Goal: Information Seeking & Learning: Learn about a topic

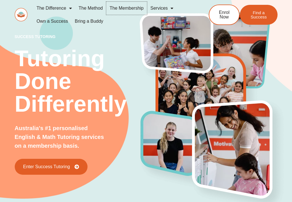
click at [126, 11] on link "The Membership" at bounding box center [126, 8] width 41 height 13
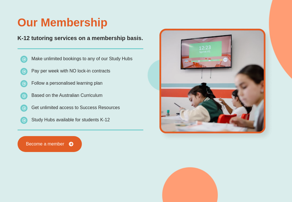
scroll to position [437, 0]
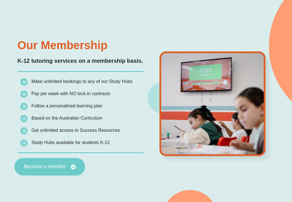
click at [60, 170] on link "Become a member" at bounding box center [49, 167] width 71 height 18
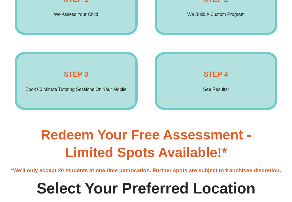
scroll to position [992, 0]
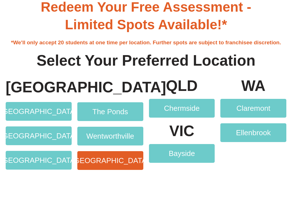
click at [116, 162] on span "[GEOGRAPHIC_DATA]" at bounding box center [110, 160] width 77 height 7
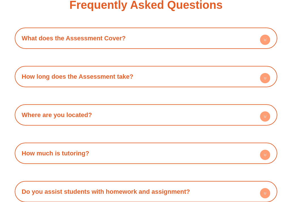
scroll to position [1502, 0]
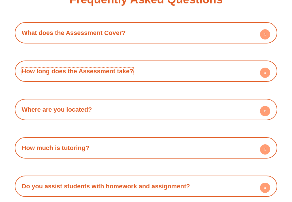
click at [128, 75] on link "How long does the Assessment take?" at bounding box center [78, 70] width 112 height 7
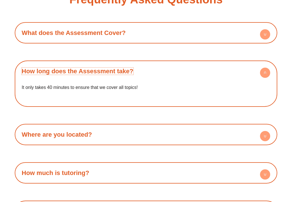
click at [128, 75] on link "How long does the Assessment take?" at bounding box center [78, 70] width 112 height 7
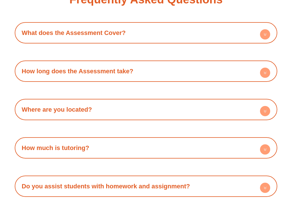
click at [127, 56] on div "What does the Assessment Cover? When we assess students we assess them on all t…" at bounding box center [146, 128] width 263 height 213
click at [127, 41] on h4 "What does the Assessment Cover?" at bounding box center [146, 33] width 257 height 16
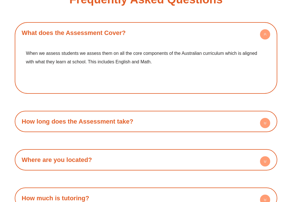
click at [127, 41] on h4 "What does the Assessment Cover?" at bounding box center [146, 33] width 257 height 16
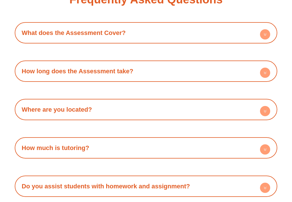
click at [131, 120] on div "Where are you located? We are located Australia-wide! You can find your nearest…" at bounding box center [146, 109] width 263 height 21
click at [130, 117] on h4 "Where are you located?" at bounding box center [146, 110] width 257 height 16
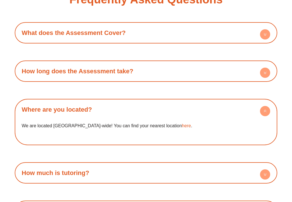
click at [130, 117] on h4 "Where are you located?" at bounding box center [146, 110] width 257 height 16
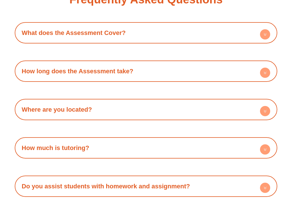
click at [128, 155] on div "How much is tutoring?" at bounding box center [146, 148] width 257 height 16
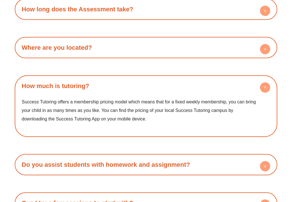
scroll to position [1567, 0]
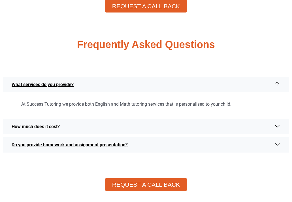
scroll to position [1681, 0]
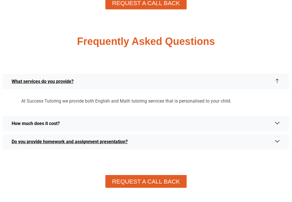
click at [56, 120] on span "How much does it cost?" at bounding box center [37, 123] width 51 height 7
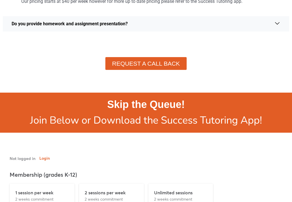
scroll to position [1917, 0]
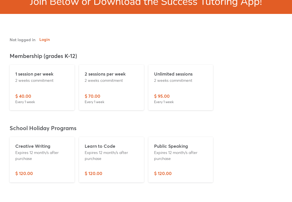
click at [166, 92] on p "$ 95.00" at bounding box center [162, 95] width 16 height 7
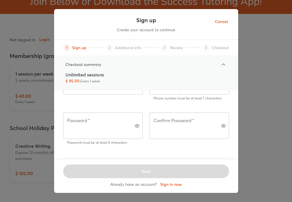
scroll to position [131, 0]
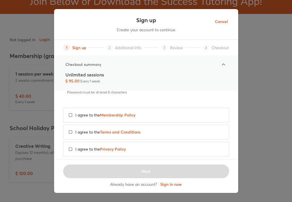
click at [166, 107] on label "I agree to the Membership Policy" at bounding box center [146, 114] width 166 height 15
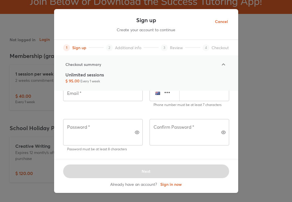
scroll to position [131, 0]
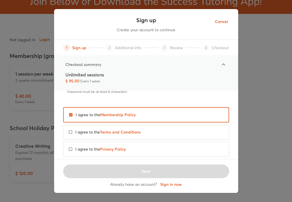
click at [177, 124] on label "I agree to the Terms and Conditions" at bounding box center [146, 131] width 166 height 15
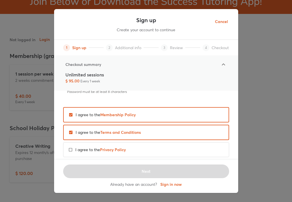
click at [177, 142] on label "I agree to the Privacy Policy" at bounding box center [146, 149] width 166 height 15
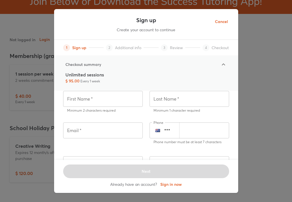
scroll to position [0, 0]
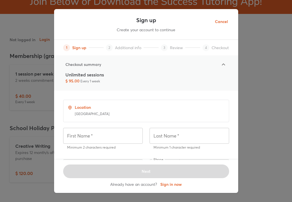
click at [139, 50] on span "Additional info" at bounding box center [128, 48] width 26 height 6
click at [225, 64] on icon at bounding box center [223, 64] width 7 height 7
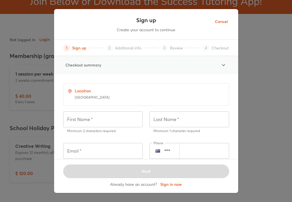
click at [225, 63] on icon at bounding box center [223, 65] width 7 height 7
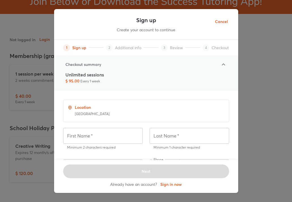
click at [220, 20] on span "Cancel" at bounding box center [221, 21] width 13 height 7
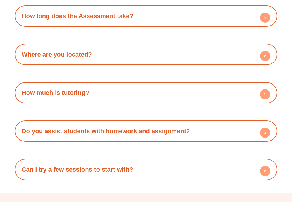
scroll to position [1556, 0]
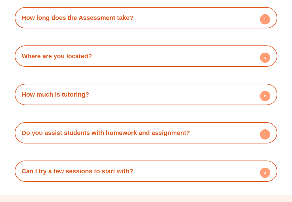
click at [129, 102] on div "How much is tutoring?" at bounding box center [146, 94] width 257 height 16
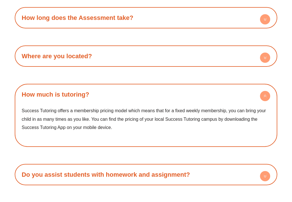
click at [132, 102] on div "How much is tutoring?" at bounding box center [146, 94] width 257 height 16
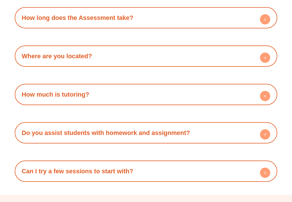
click at [132, 102] on div "How much is tutoring?" at bounding box center [146, 94] width 257 height 16
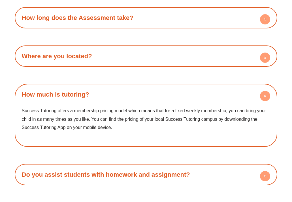
click at [132, 102] on div "How much is tutoring?" at bounding box center [146, 94] width 257 height 16
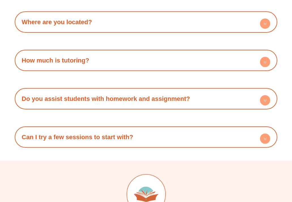
scroll to position [1600, 0]
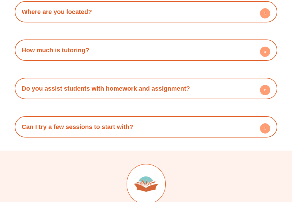
click at [146, 92] on link "Do you assist students with homework and assignment?" at bounding box center [106, 88] width 168 height 7
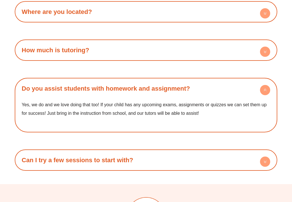
click at [146, 92] on link "Do you assist students with homework and assignment?" at bounding box center [106, 88] width 168 height 7
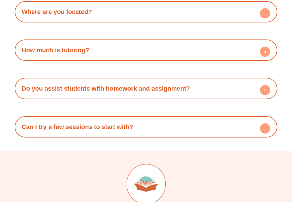
click at [152, 134] on h4 "Can I try a few sessions to start with?" at bounding box center [146, 127] width 257 height 16
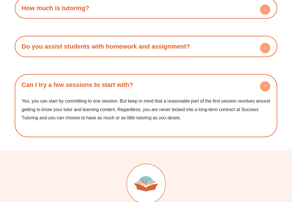
scroll to position [1642, 0]
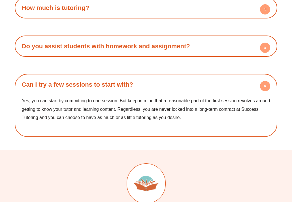
click at [247, 92] on h4 "Can I try a few sessions to start with?" at bounding box center [146, 85] width 257 height 16
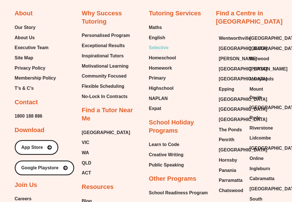
scroll to position [1861, 0]
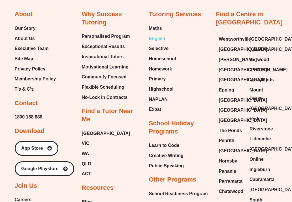
click at [156, 43] on span "English" at bounding box center [157, 38] width 16 height 9
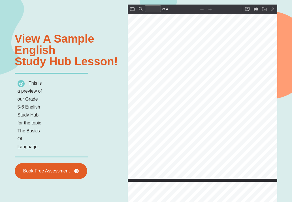
scroll to position [300, 25]
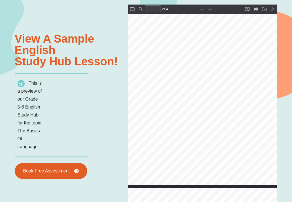
type input "*"
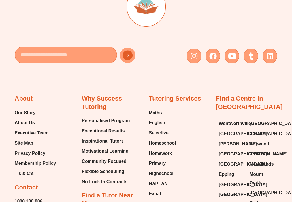
scroll to position [2033, 0]
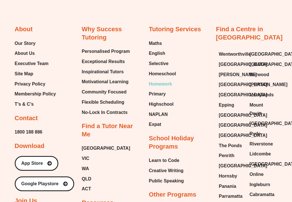
click at [160, 80] on span "Homework" at bounding box center [160, 84] width 23 height 9
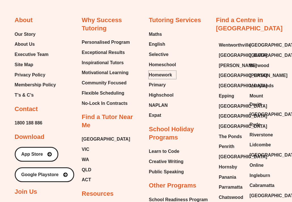
scroll to position [2040, 0]
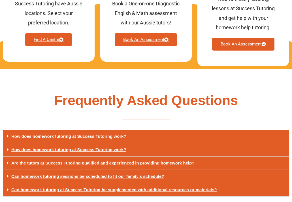
scroll to position [1924, 0]
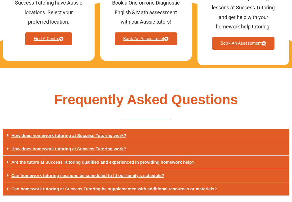
click at [153, 142] on div "How does homework tutoring at Success Tutoring work?" at bounding box center [146, 148] width 287 height 13
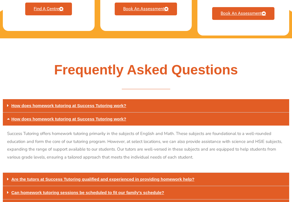
scroll to position [1955, 0]
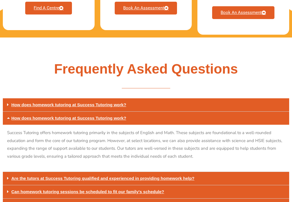
click at [153, 111] on div "How does homework tutoring at Success Tutoring work?" at bounding box center [146, 117] width 287 height 13
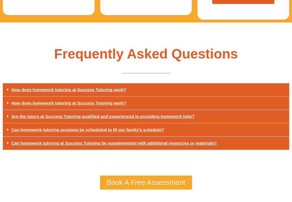
scroll to position [1970, 0]
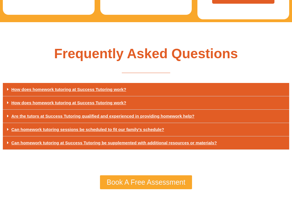
click at [152, 83] on div "How does homework tutoring at Success Tutoring work?" at bounding box center [146, 89] width 287 height 13
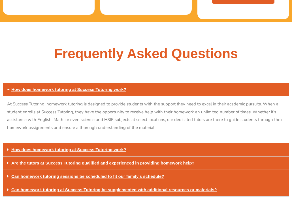
click at [152, 83] on div "How does homework tutoring at Success Tutoring work?" at bounding box center [146, 89] width 287 height 13
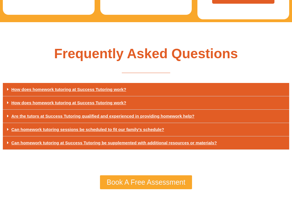
click at [166, 113] on link "Are the tutors at Success Tutoring qualified and experienced in providing homew…" at bounding box center [102, 115] width 183 height 5
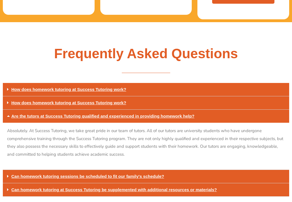
click at [166, 113] on link "Are the tutors at Success Tutoring qualified and experienced in providing homew…" at bounding box center [102, 115] width 183 height 5
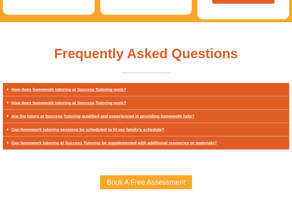
click at [169, 123] on div "Can homework tutoring sessions be scheduled to fit our family's schedule?" at bounding box center [146, 129] width 287 height 13
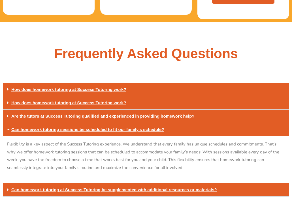
click at [169, 123] on div "Can homework tutoring sessions be scheduled to fit our family's schedule?" at bounding box center [146, 129] width 287 height 13
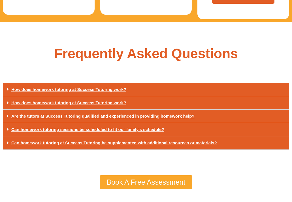
click at [176, 136] on div "Can homework tutoring at Success Tutoring be supplemented with additional resou…" at bounding box center [146, 142] width 287 height 13
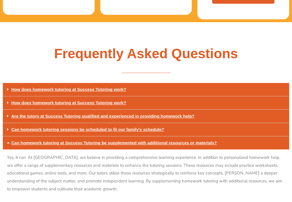
click at [176, 136] on div "Can homework tutoring at Success Tutoring be supplemented with additional resou…" at bounding box center [146, 142] width 287 height 13
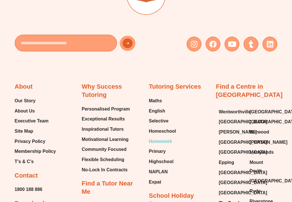
scroll to position [2395, 0]
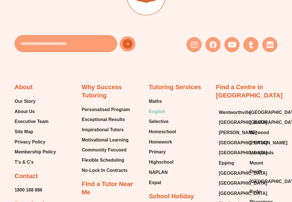
click at [155, 107] on span "English" at bounding box center [157, 111] width 16 height 9
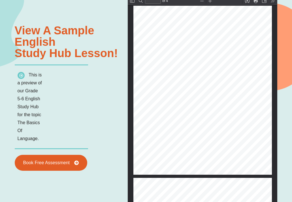
scroll to position [91, 0]
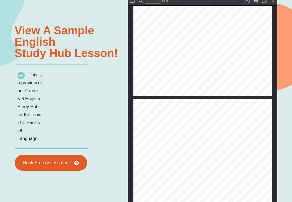
type input "*"
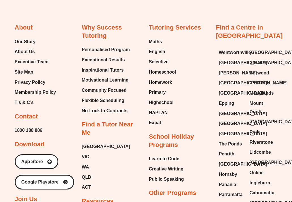
scroll to position [2036, 0]
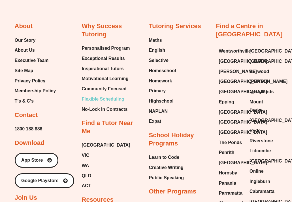
click at [109, 95] on span "Flexible Scheduling" at bounding box center [103, 99] width 43 height 9
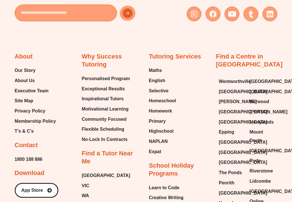
scroll to position [1000, 0]
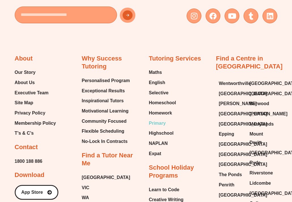
click at [158, 119] on span "Primary" at bounding box center [157, 123] width 17 height 9
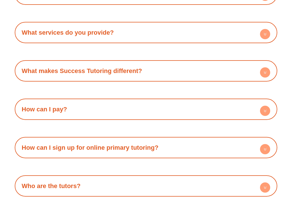
scroll to position [1301, 0]
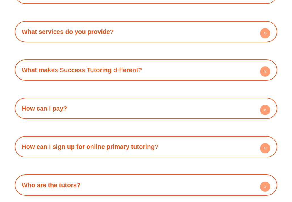
click at [132, 107] on h4 "How can I pay?" at bounding box center [146, 108] width 257 height 16
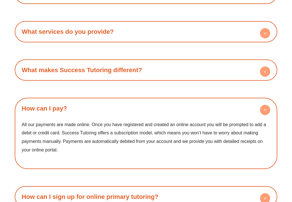
click at [132, 105] on h4 "How can I pay?" at bounding box center [146, 108] width 257 height 16
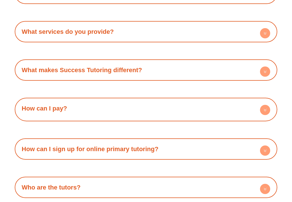
click at [132, 105] on h4 "How can I pay?" at bounding box center [146, 108] width 257 height 16
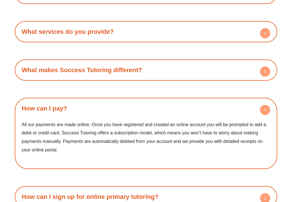
click at [132, 105] on h4 "How can I pay?" at bounding box center [146, 108] width 257 height 16
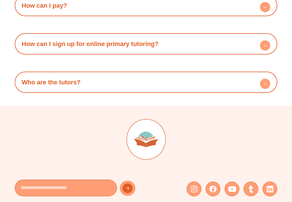
scroll to position [1404, 0]
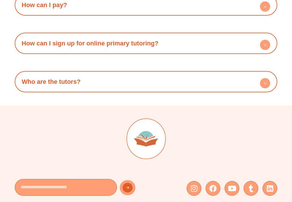
click at [134, 86] on h4 "Who are the tutors?" at bounding box center [146, 82] width 257 height 16
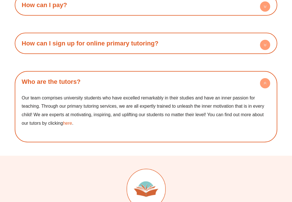
click at [134, 86] on h4 "Who are the tutors?" at bounding box center [146, 82] width 257 height 16
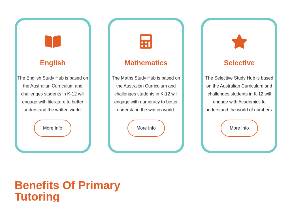
scroll to position [430, 0]
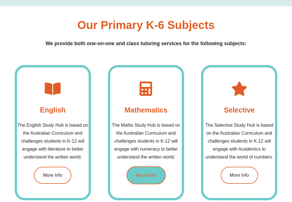
click at [132, 169] on link "More Info" at bounding box center [145, 175] width 39 height 18
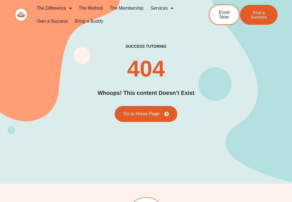
click at [135, 5] on link "The Membership" at bounding box center [126, 8] width 41 height 13
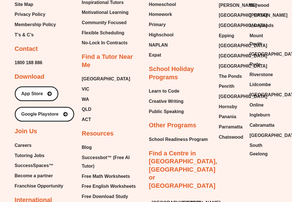
scroll to position [1409, 0]
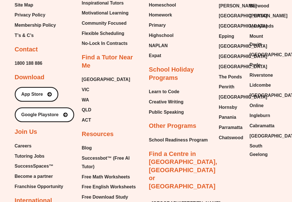
click at [39, 152] on span "Tutoring Jobs" at bounding box center [30, 156] width 30 height 9
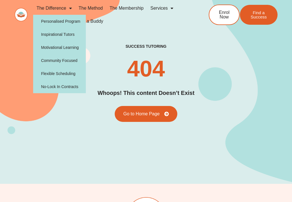
click at [49, 6] on link "The Difference" at bounding box center [54, 8] width 42 height 13
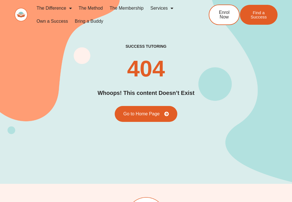
click at [49, 6] on link "The Difference" at bounding box center [54, 8] width 42 height 13
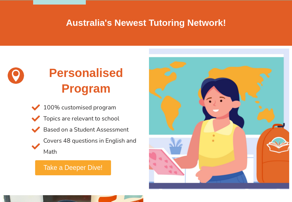
scroll to position [89, 0]
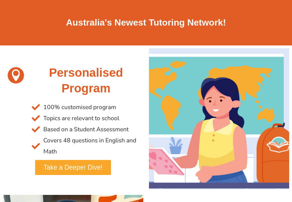
click at [101, 102] on span "100% customised program" at bounding box center [79, 107] width 74 height 11
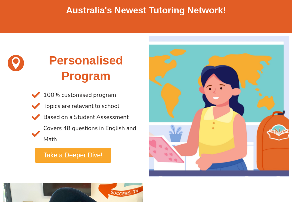
scroll to position [0, 0]
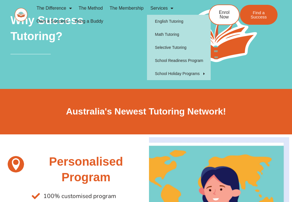
click at [155, 10] on link "Services" at bounding box center [162, 8] width 30 height 13
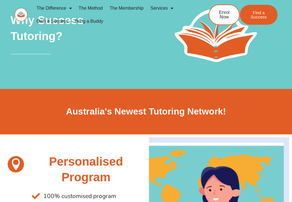
click at [155, 10] on link "Services" at bounding box center [162, 8] width 30 height 13
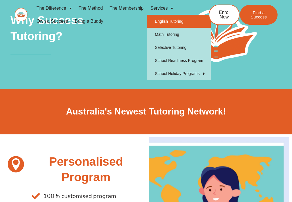
click at [172, 21] on link "English Tutoring" at bounding box center [179, 21] width 64 height 13
